Goal: Task Accomplishment & Management: Use online tool/utility

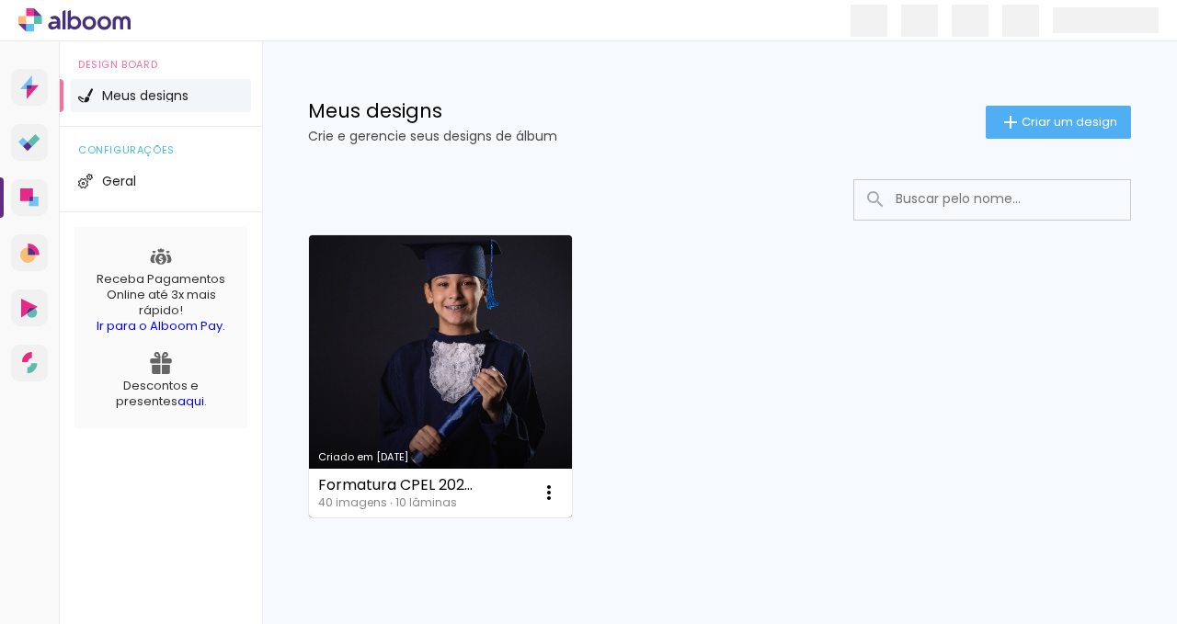
click at [418, 464] on link "Criado em [DATE]" at bounding box center [440, 376] width 263 height 282
